Goal: Task Accomplishment & Management: Complete application form

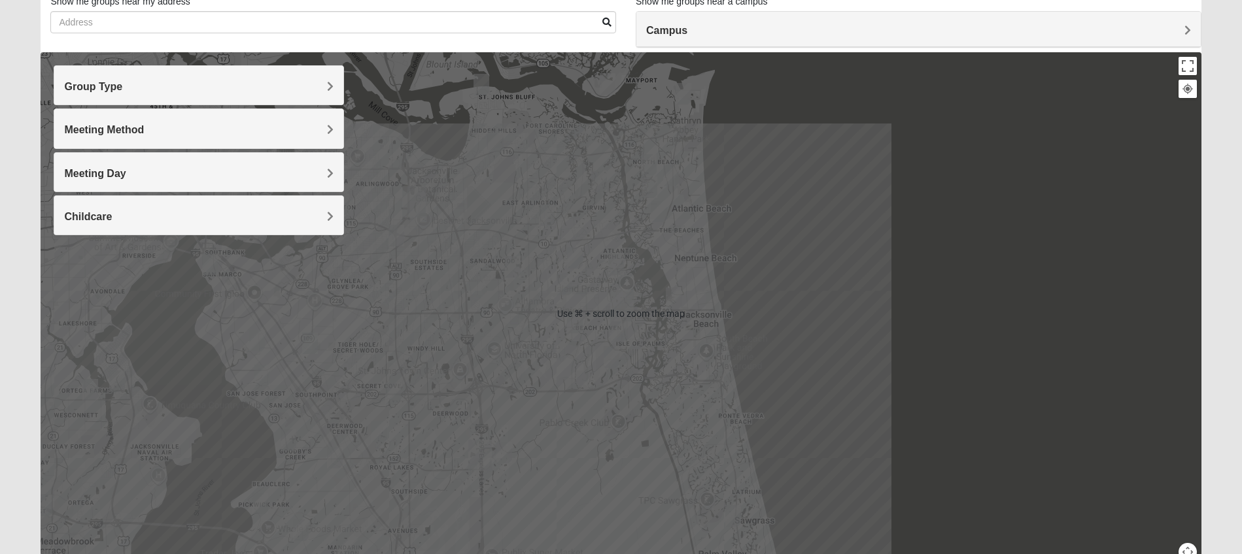
scroll to position [93, 0]
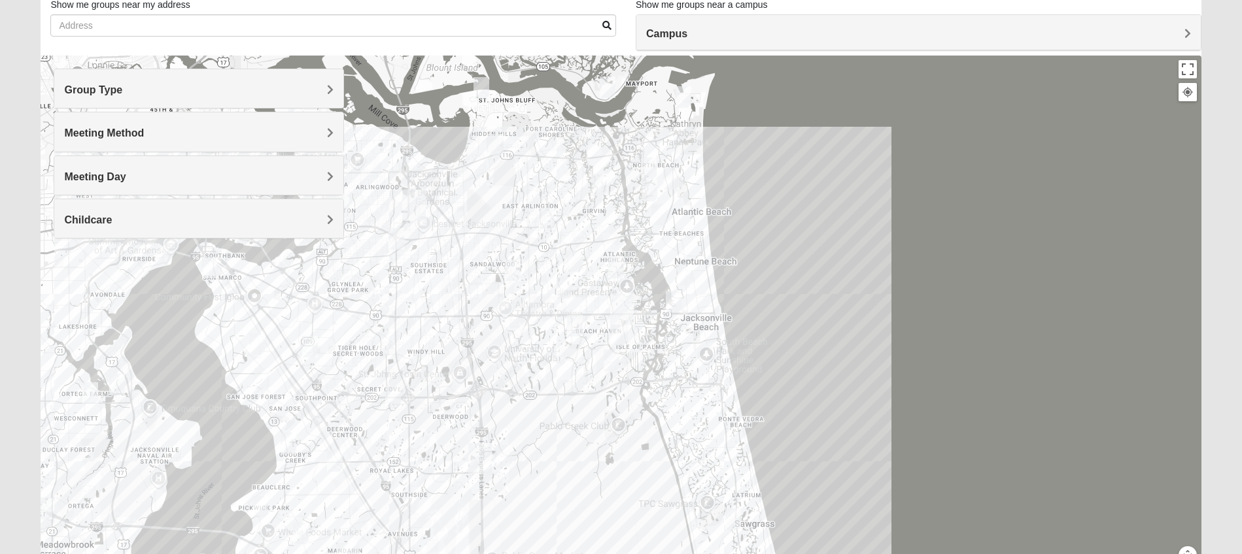
click at [749, 39] on h4 "Campus" at bounding box center [918, 33] width 545 height 12
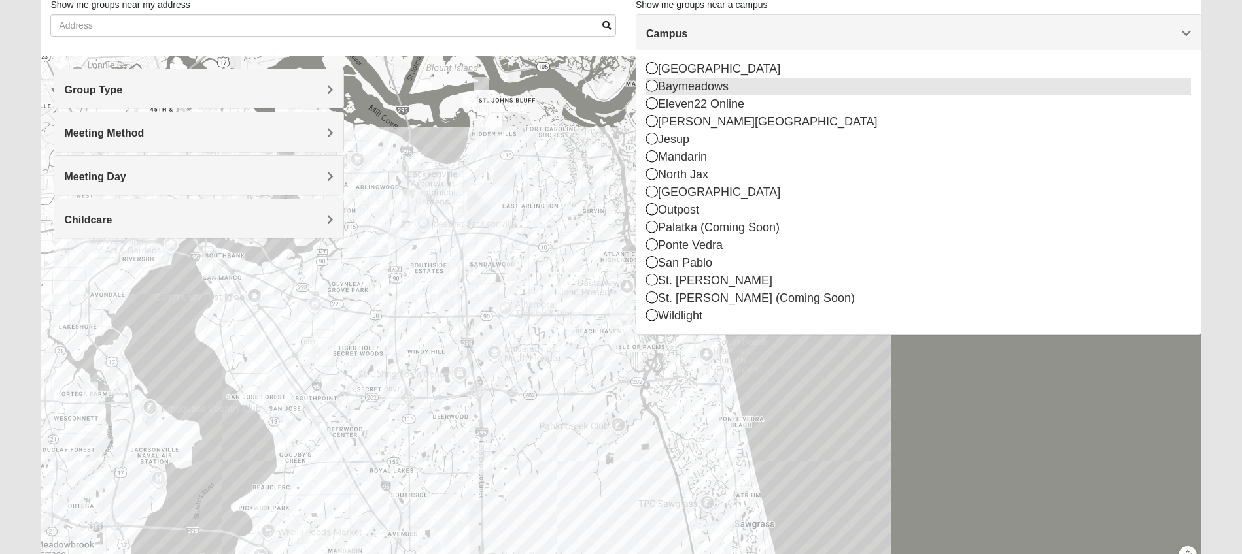
click at [700, 91] on div "Baymeadows" at bounding box center [918, 87] width 545 height 18
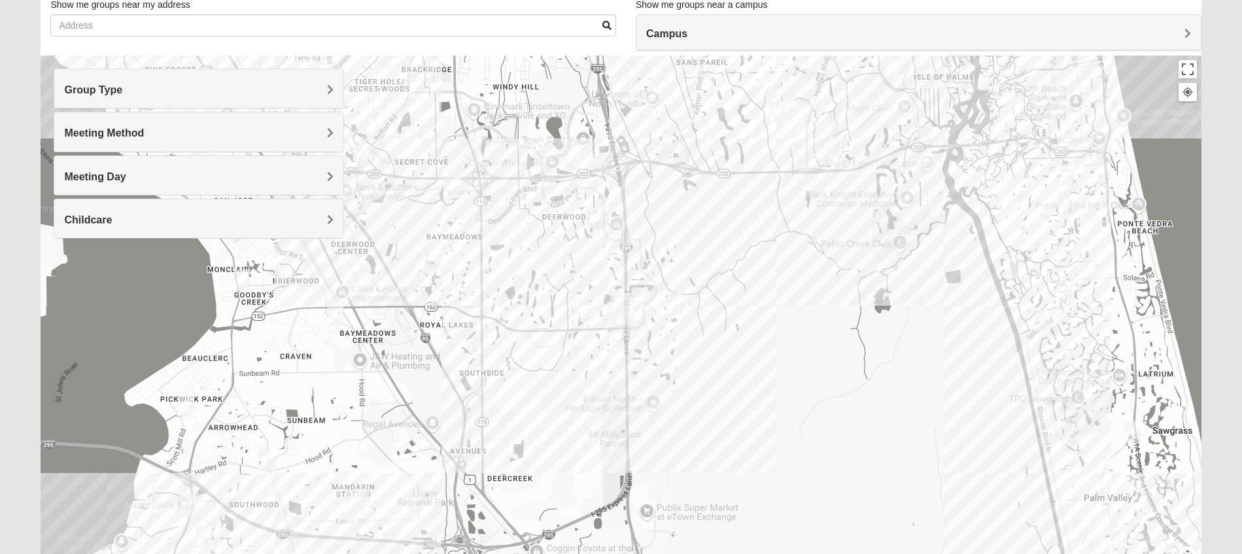
click at [469, 314] on div at bounding box center [621, 317] width 1160 height 523
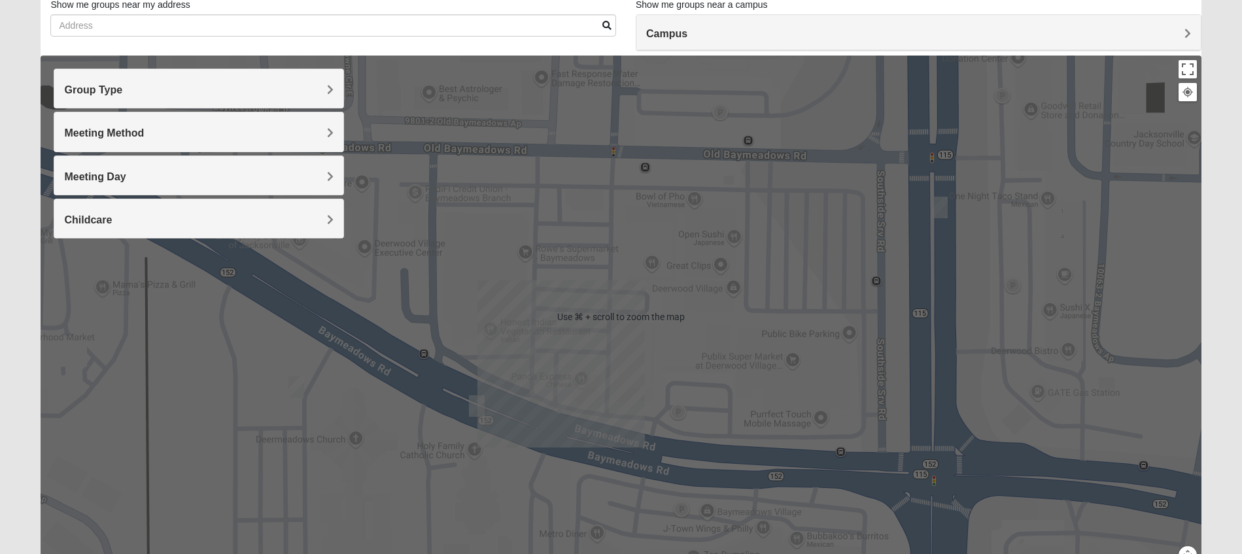
scroll to position [67, 0]
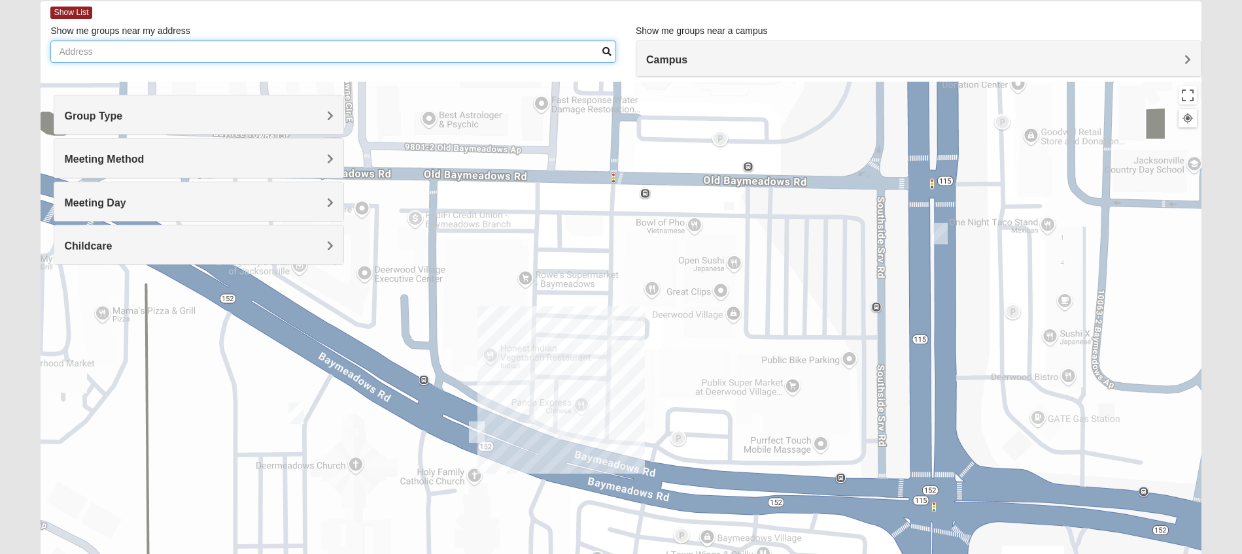
click at [402, 55] on input "Show me groups near my address" at bounding box center [333, 52] width 566 height 22
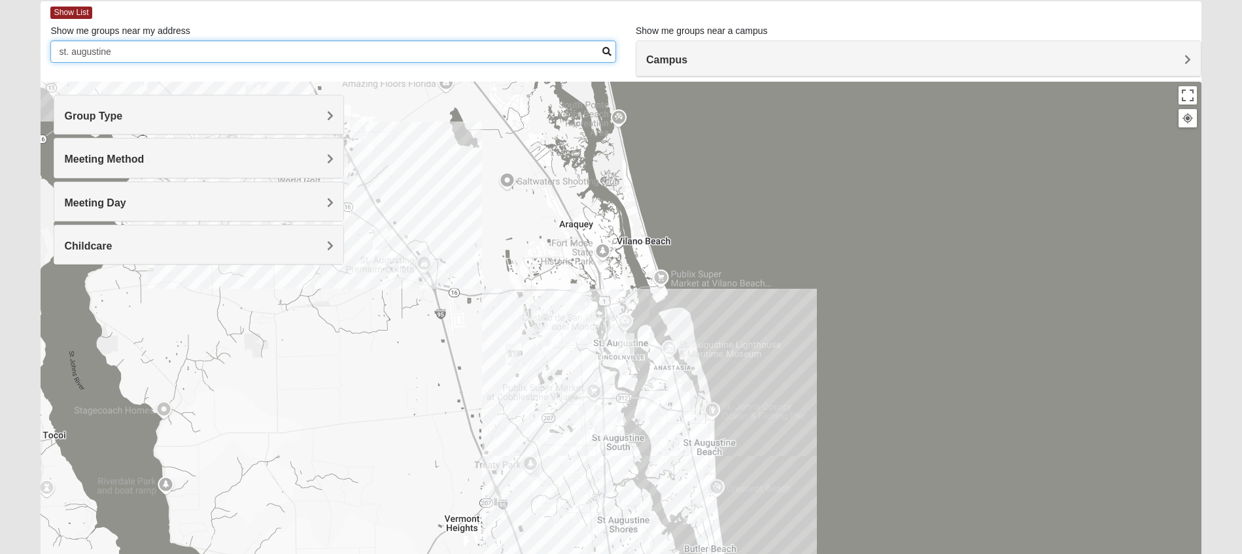
type input "st. augustine"
click at [581, 294] on img "Mens Griffin 32084" at bounding box center [579, 295] width 16 height 22
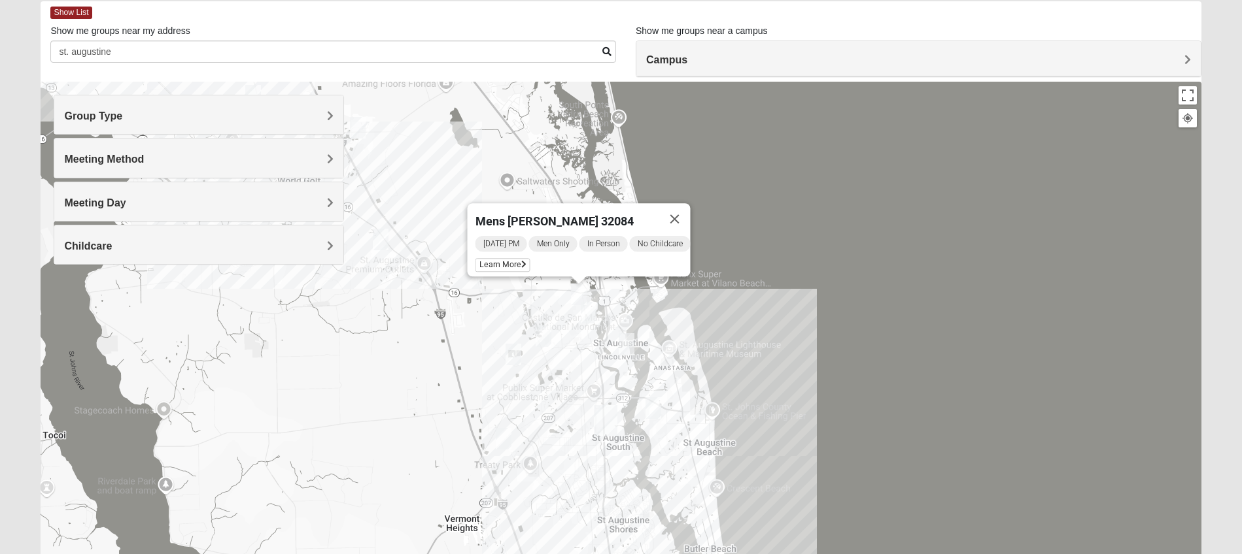
click at [628, 344] on img "Womens Haas 32084" at bounding box center [626, 344] width 16 height 22
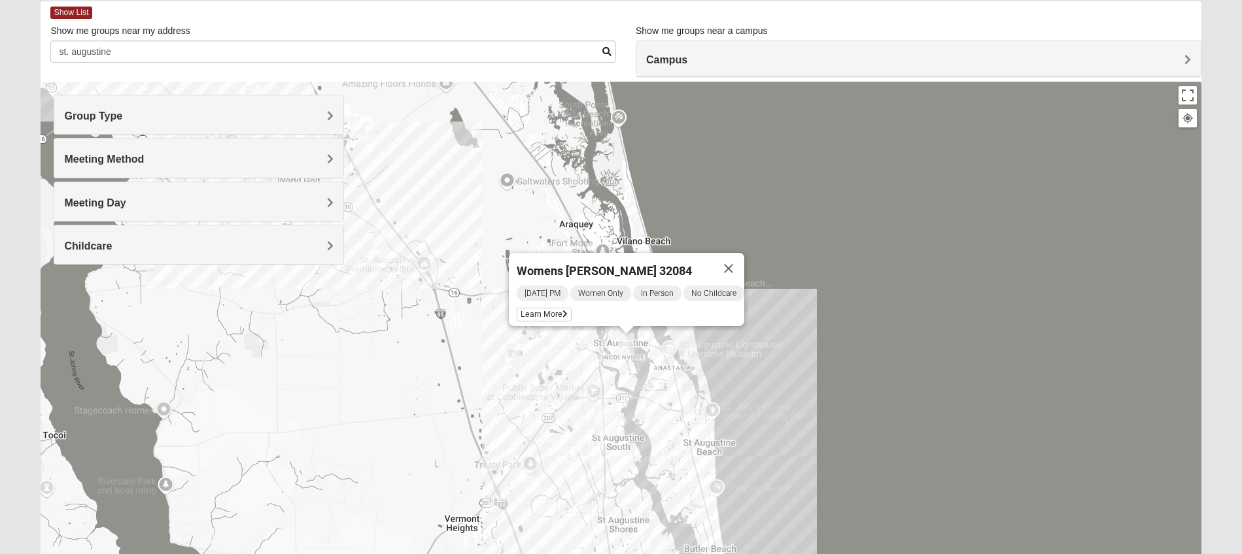
click at [656, 411] on img "1825 Mixed Lauter 32080" at bounding box center [653, 409] width 16 height 22
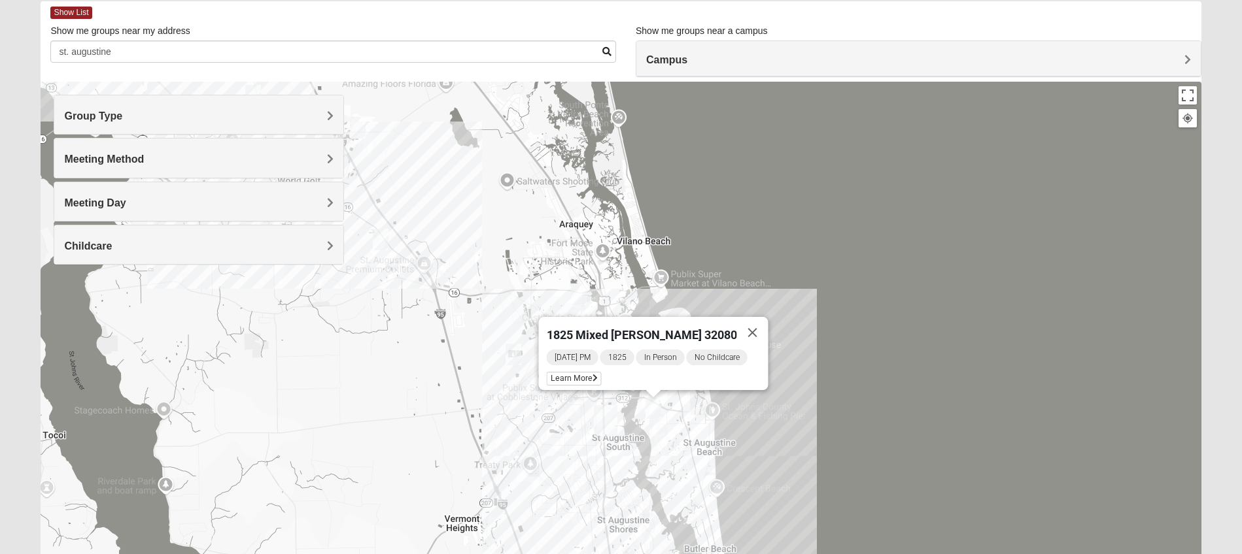
click at [515, 358] on img "Mixed Marenco 32084" at bounding box center [513, 355] width 16 height 22
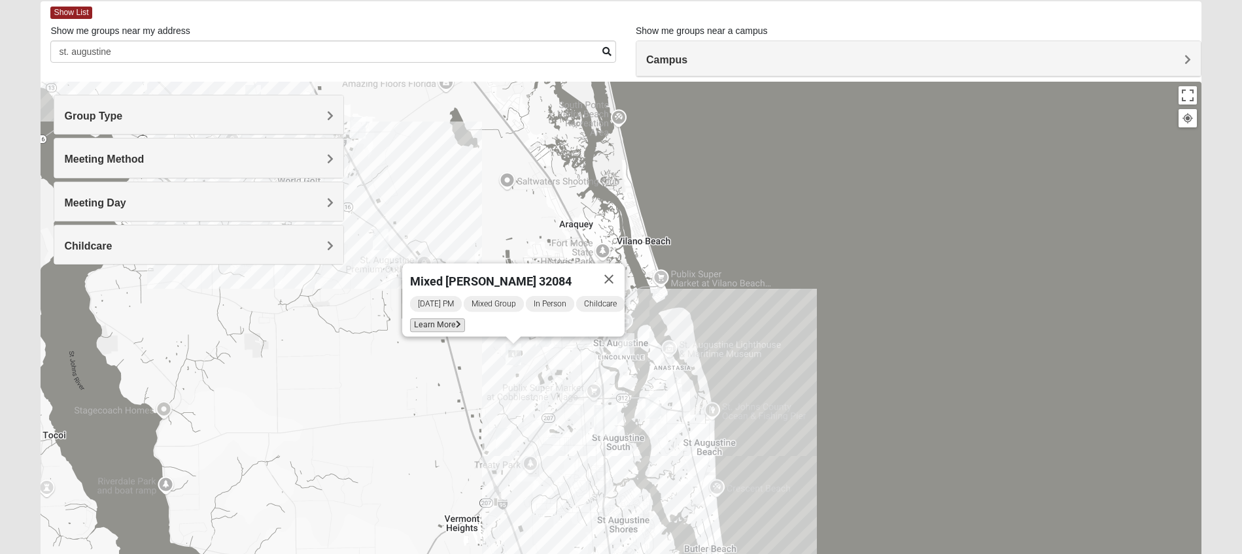
click at [430, 318] on span "Learn More" at bounding box center [437, 325] width 55 height 14
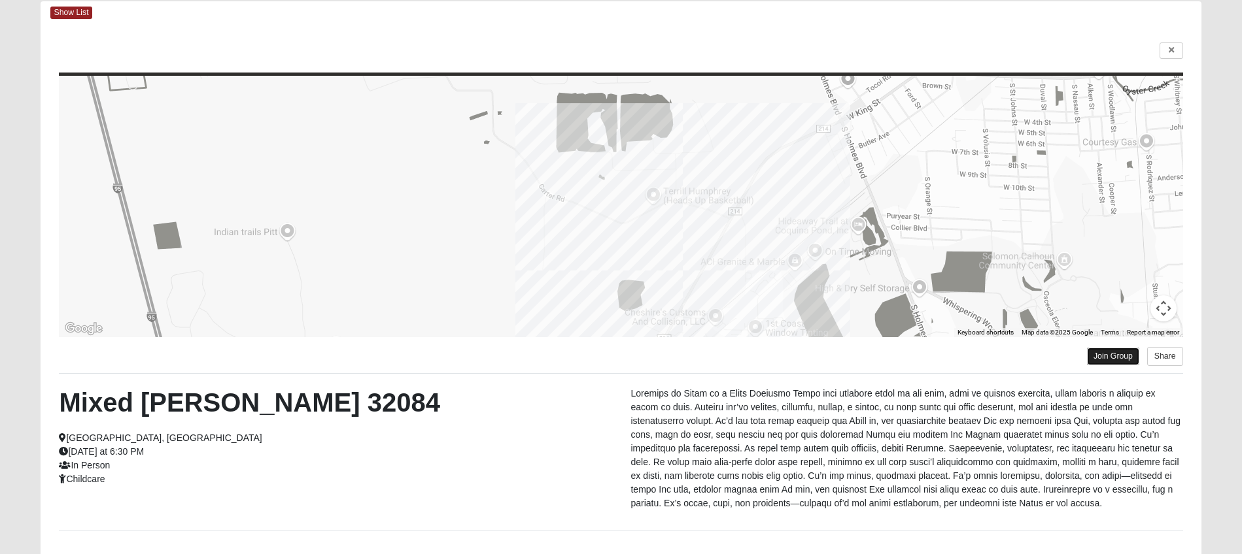
click at [951, 359] on link "Join Group" at bounding box center [1113, 357] width 52 height 18
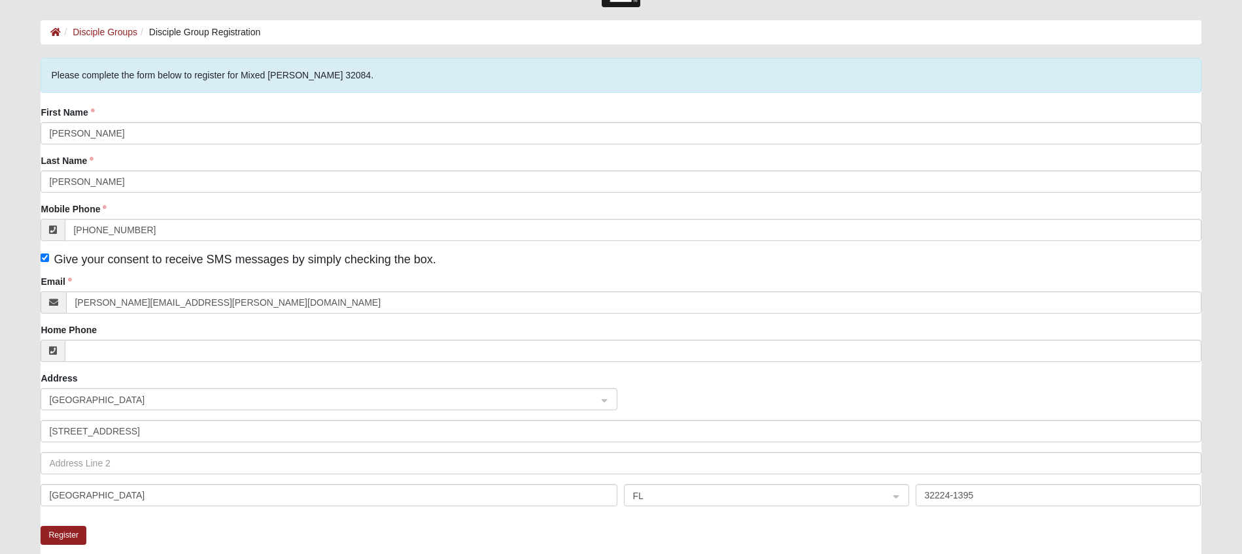
scroll to position [197, 0]
